Goal: Task Accomplishment & Management: Complete application form

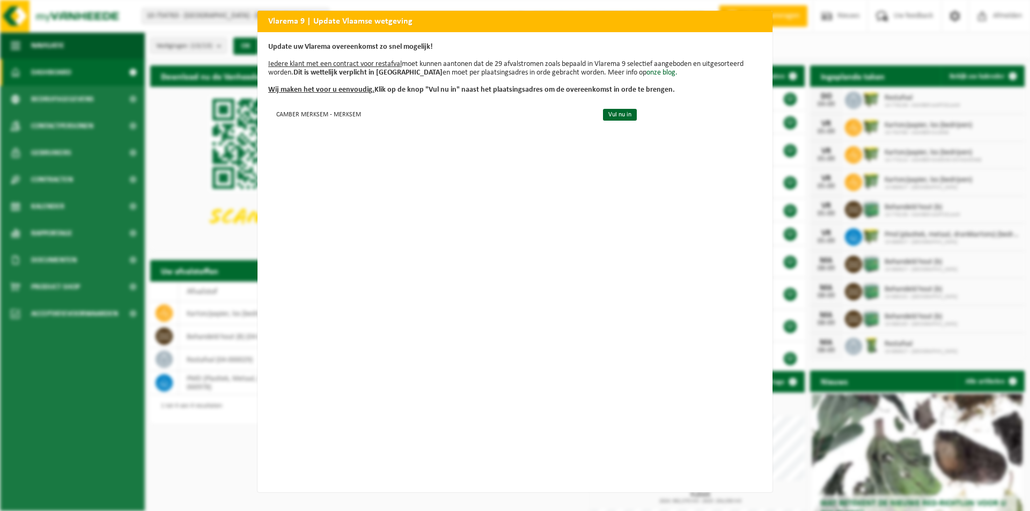
click at [708, 24] on h2 "Vlarema 9 | Update Vlaamse wetgeving" at bounding box center [514, 21] width 515 height 20
click at [360, 26] on h2 "Vlarema 9 | Update Vlaamse wetgeving" at bounding box center [514, 21] width 515 height 20
click at [180, 175] on div "Vlarema 9 | Update Vlaamse wetgeving Update uw Vlarema overeenkomst zo snel mog…" at bounding box center [515, 255] width 1030 height 511
click at [755, 24] on h2 "Vlarema 9 | Update Vlaamse wetgeving" at bounding box center [514, 21] width 515 height 20
click at [734, 24] on h2 "Vlarema 9 | Update Vlaamse wetgeving" at bounding box center [514, 21] width 515 height 20
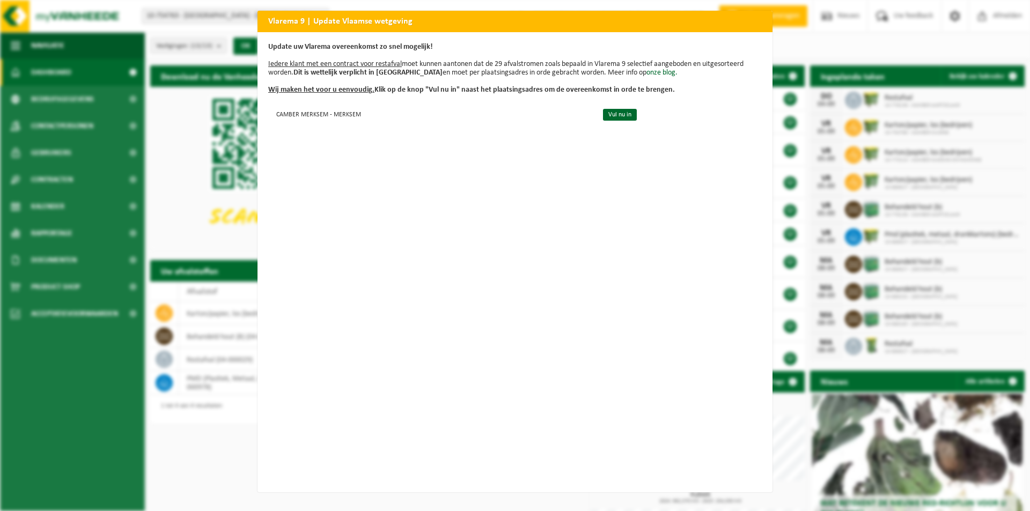
click at [603, 23] on h2 "Vlarema 9 | Update Vlaamse wetgeving" at bounding box center [514, 21] width 515 height 20
drag, startPoint x: 154, startPoint y: 242, endPoint x: 201, endPoint y: 194, distance: 67.1
click at [157, 241] on div "Vlarema 9 | Update Vlaamse wetgeving Update uw Vlarema overeenkomst zo snel mog…" at bounding box center [515, 255] width 1030 height 511
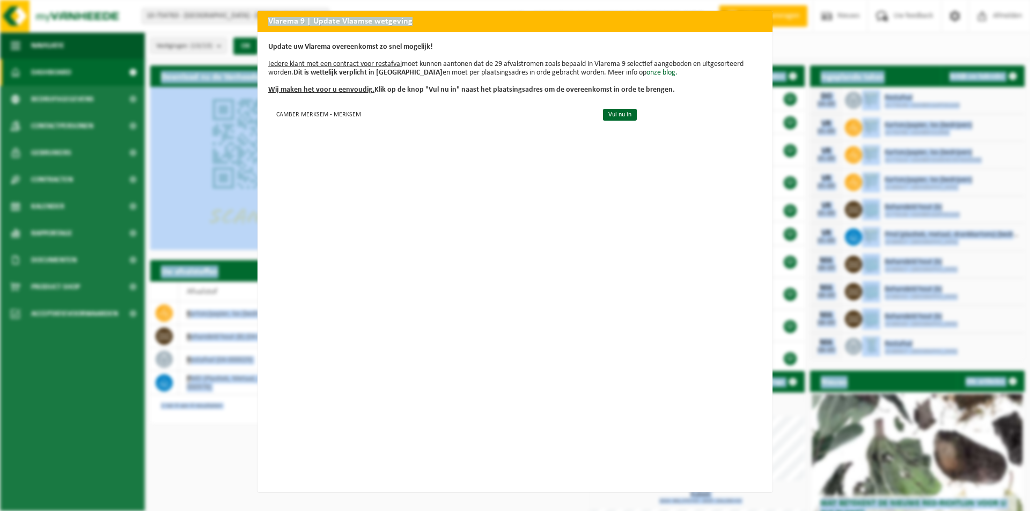
drag, startPoint x: 694, startPoint y: 21, endPoint x: 799, endPoint y: -4, distance: 108.8
click at [799, 0] on html "Vestiging: 10-754763 - NEW SOBELWOOD - SINT-GILLIS 10-778138 - CAMBER AARTSELAA…" at bounding box center [515, 255] width 1030 height 511
click at [819, 21] on div "Vlarema 9 | Update Vlaamse wetgeving Update uw Vlarema overeenkomst zo snel mog…" at bounding box center [515, 255] width 1030 height 511
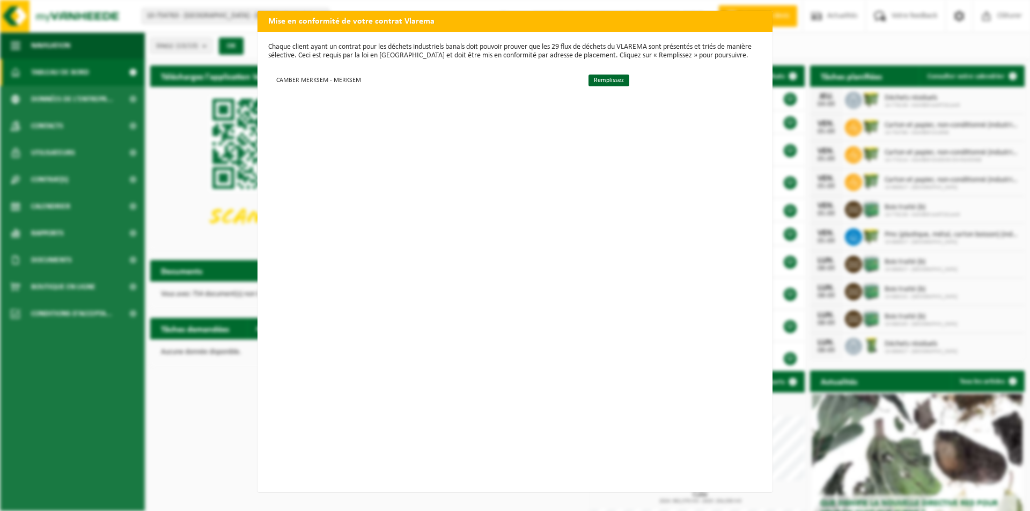
click at [759, 27] on h2 "Mise en conformité de votre contrat Vlarema" at bounding box center [514, 21] width 515 height 20
drag, startPoint x: 597, startPoint y: 77, endPoint x: 591, endPoint y: 152, distance: 75.9
click at [597, 77] on link "Remplissez" at bounding box center [608, 81] width 41 height 12
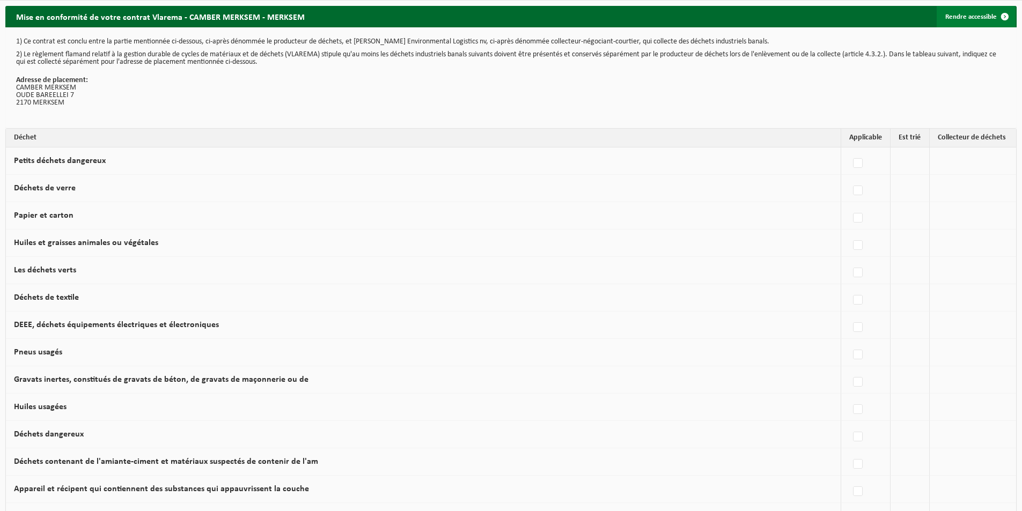
click at [970, 16] on link "Rendre accessible" at bounding box center [976, 16] width 79 height 21
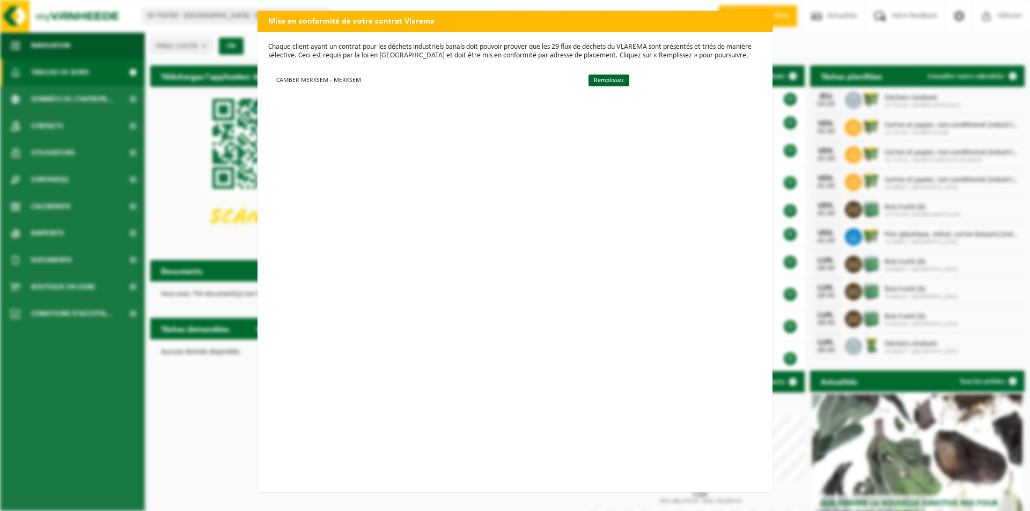
click at [743, 20] on h2 "Mise en conformité de votre contrat Vlarema" at bounding box center [514, 21] width 515 height 20
click at [607, 84] on link "Remplissez" at bounding box center [608, 81] width 41 height 12
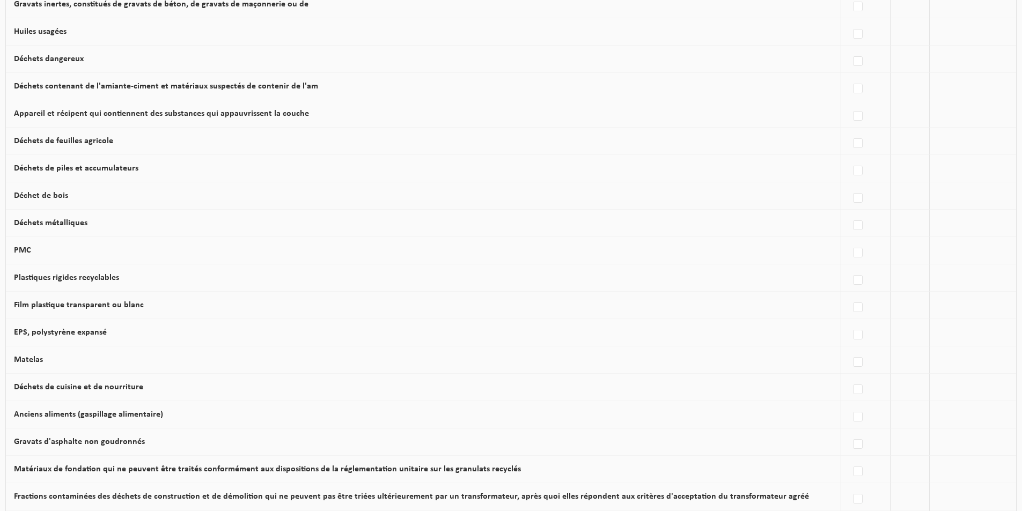
scroll to position [562, 0]
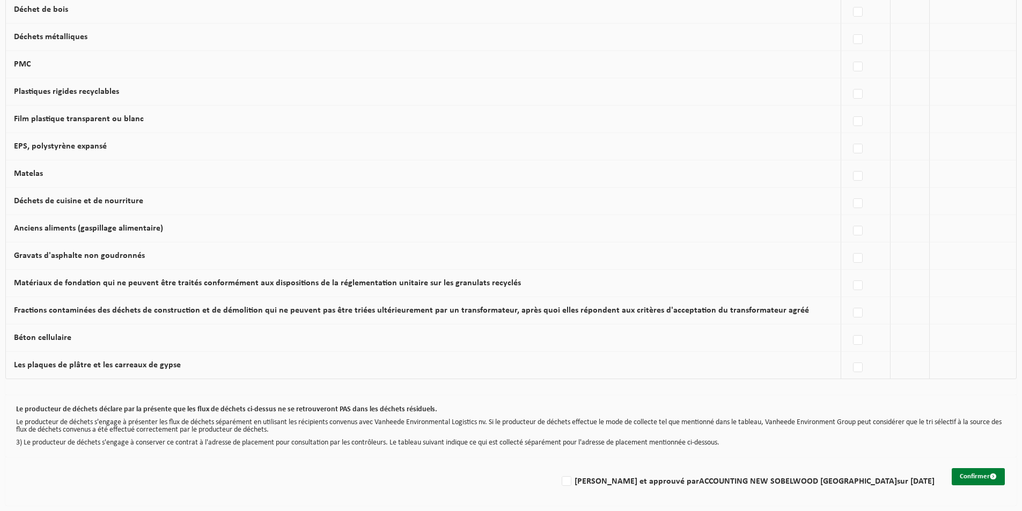
click at [983, 480] on button "Confirmer" at bounding box center [978, 476] width 53 height 17
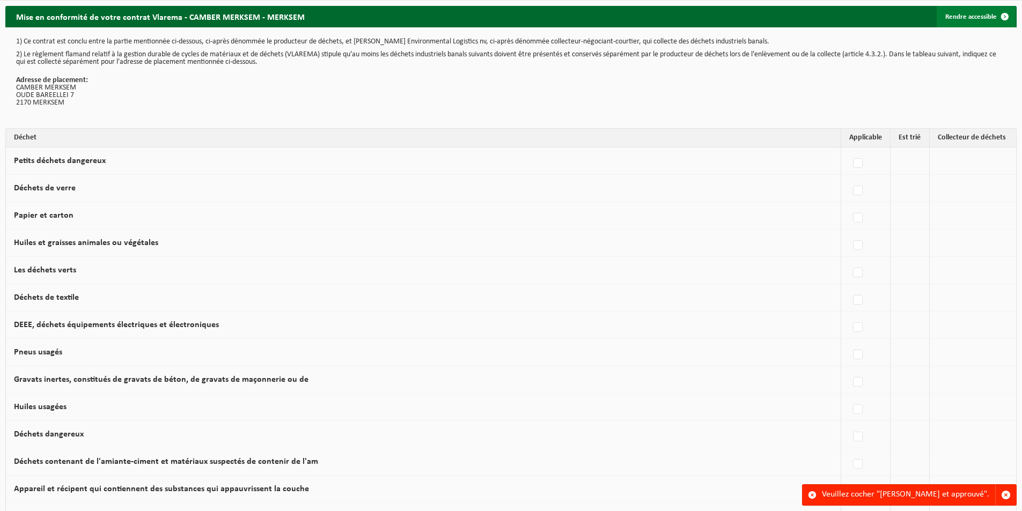
click at [982, 15] on link "Rendre accessible" at bounding box center [976, 16] width 79 height 21
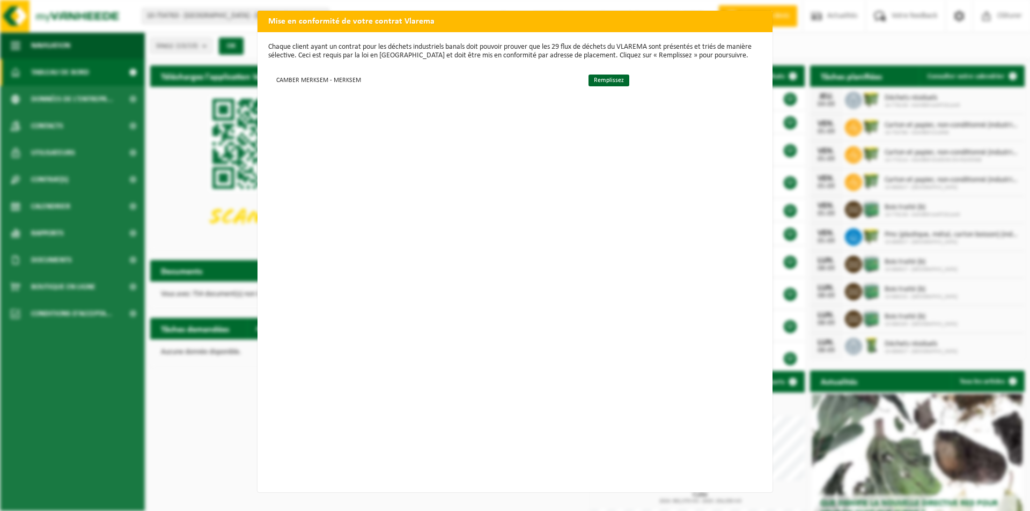
click at [107, 249] on div "Mise en conformité de votre contrat Vlarema Chaque client ayant un contrat pour…" at bounding box center [515, 255] width 1030 height 511
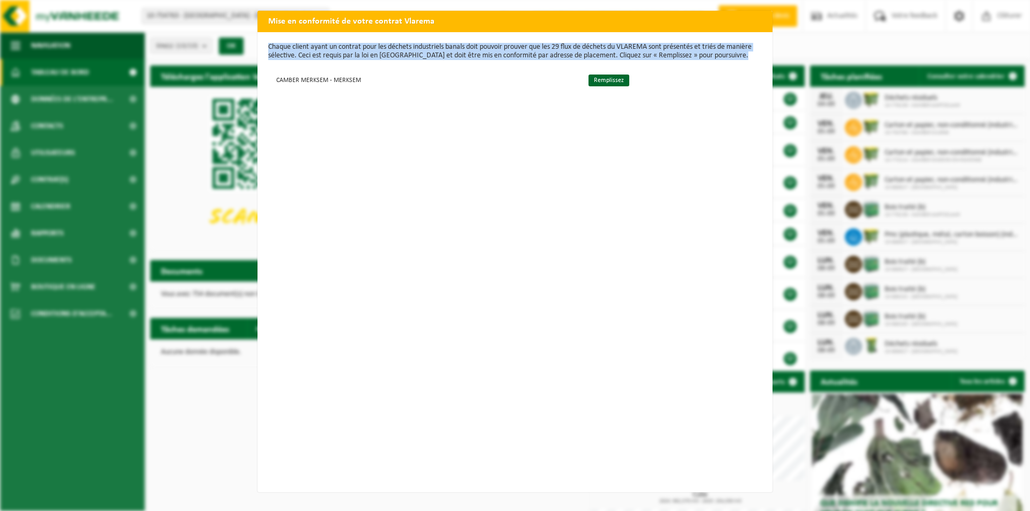
drag, startPoint x: 690, startPoint y: 21, endPoint x: 391, endPoint y: 171, distance: 334.7
click at [391, 171] on div "Mise en conformité de votre contrat Vlarema Chaque client ayant un contrat pour…" at bounding box center [514, 252] width 515 height 482
click at [392, 171] on div "Chaque client ayant un contrat pour les déchets industriels banals doit pouvoir…" at bounding box center [514, 262] width 515 height 460
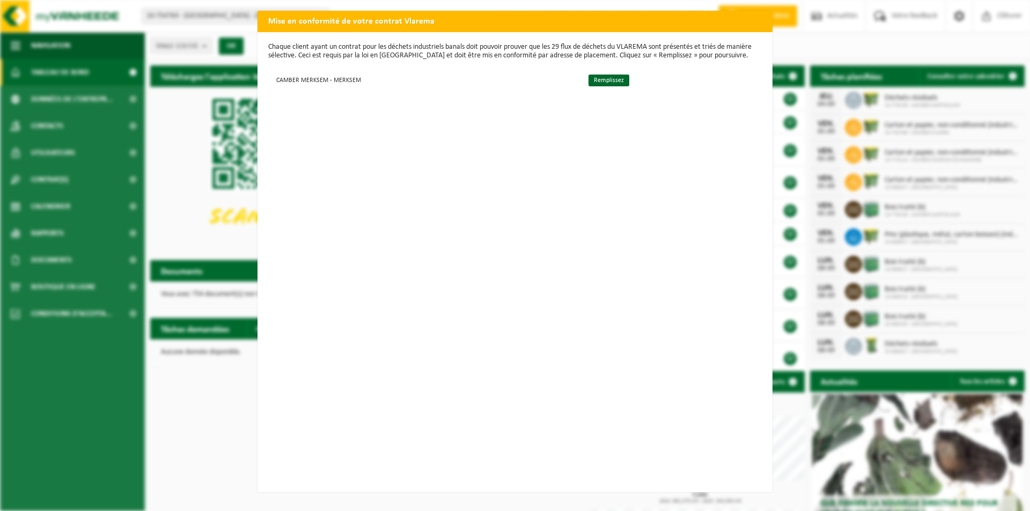
click at [89, 158] on div "Mise en conformité de votre contrat Vlarema Chaque client ayant un contrat pour…" at bounding box center [515, 255] width 1030 height 511
click at [63, 124] on div "Mise en conformité de votre contrat Vlarema Chaque client ayant un contrat pour…" at bounding box center [515, 255] width 1030 height 511
click at [65, 151] on div "Mise en conformité de votre contrat Vlarema Chaque client ayant un contrat pour…" at bounding box center [515, 255] width 1030 height 511
click at [288, 22] on h2 "Mise en conformité de votre contrat Vlarema" at bounding box center [514, 21] width 515 height 20
click at [308, 98] on div "Chaque client ayant un contrat pour les déchets industriels banals doit pouvoir…" at bounding box center [514, 262] width 515 height 460
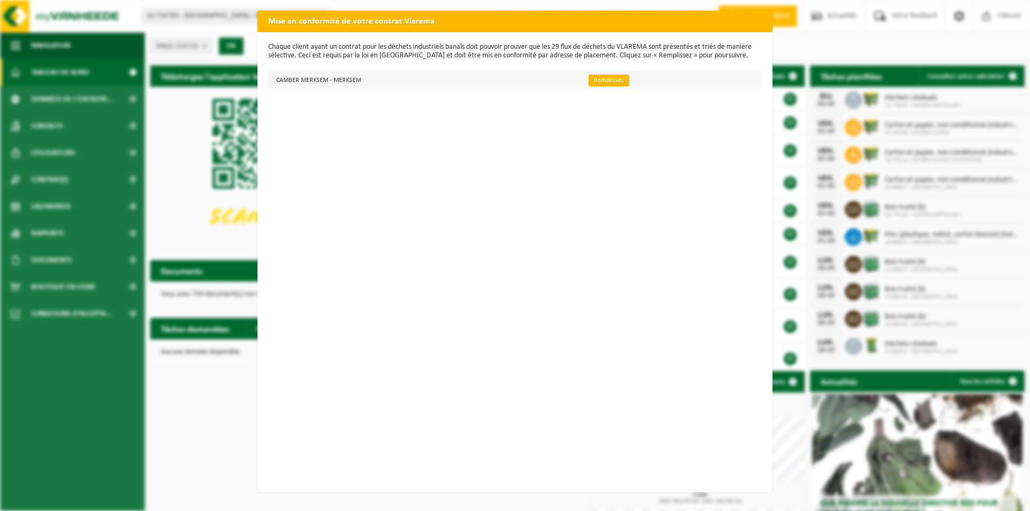
click at [601, 81] on link "Remplissez" at bounding box center [608, 81] width 41 height 12
